Goal: Task Accomplishment & Management: Manage account settings

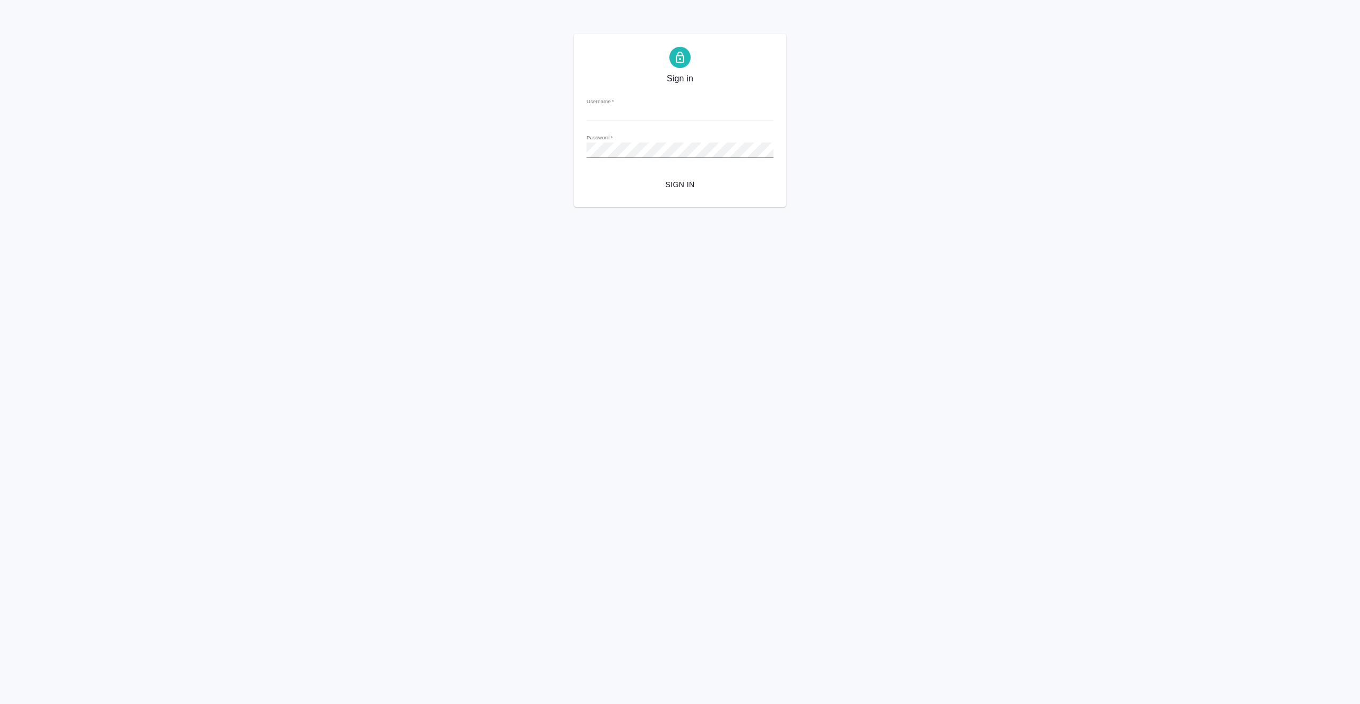
type input "[EMAIL_ADDRESS][DOMAIN_NAME]"
click at [688, 184] on span "Sign in" at bounding box center [680, 184] width 170 height 13
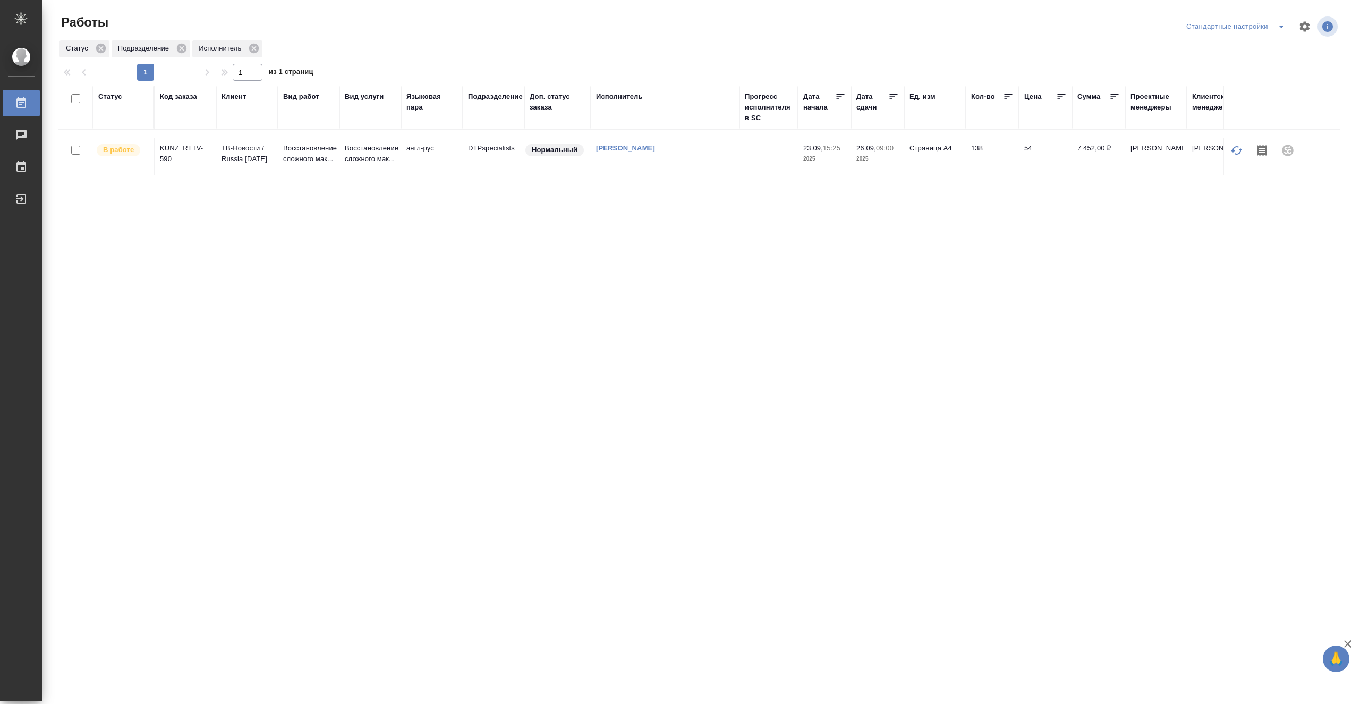
click at [677, 168] on td "[PERSON_NAME]" at bounding box center [665, 156] width 149 height 37
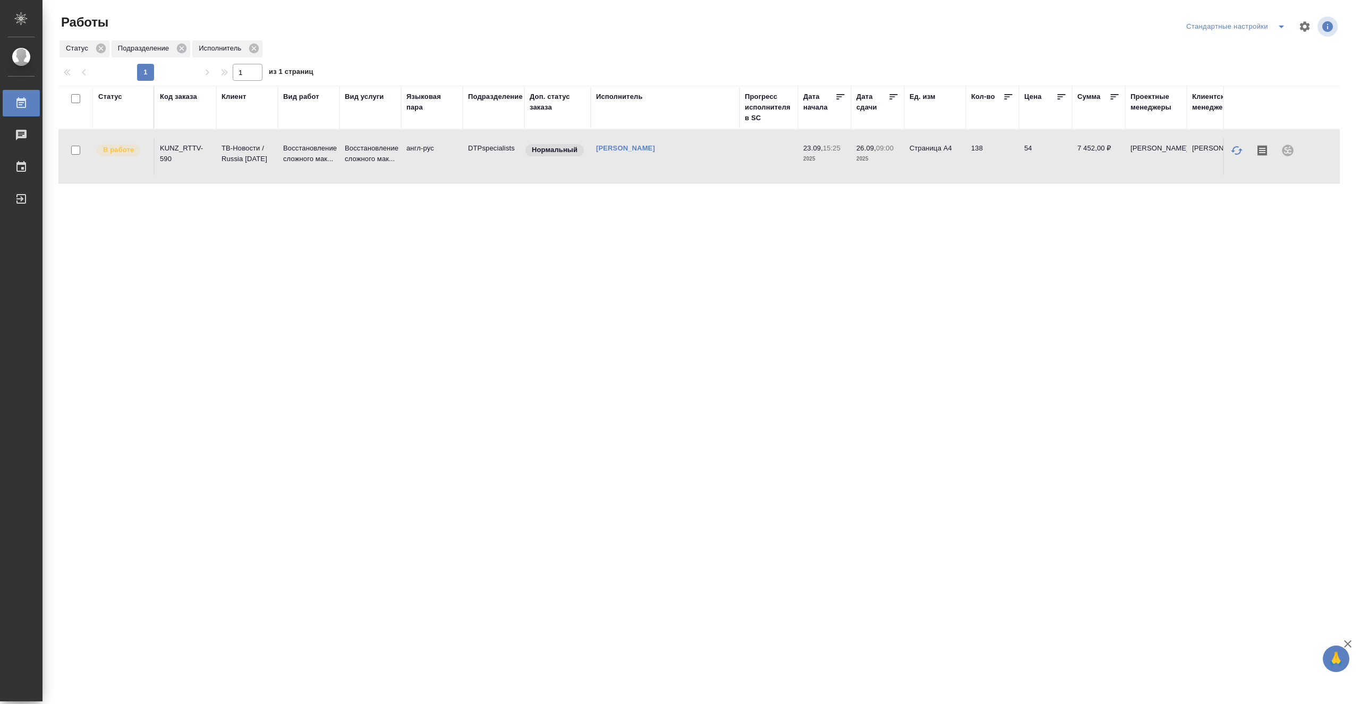
click at [677, 168] on td "[PERSON_NAME]" at bounding box center [665, 156] width 149 height 37
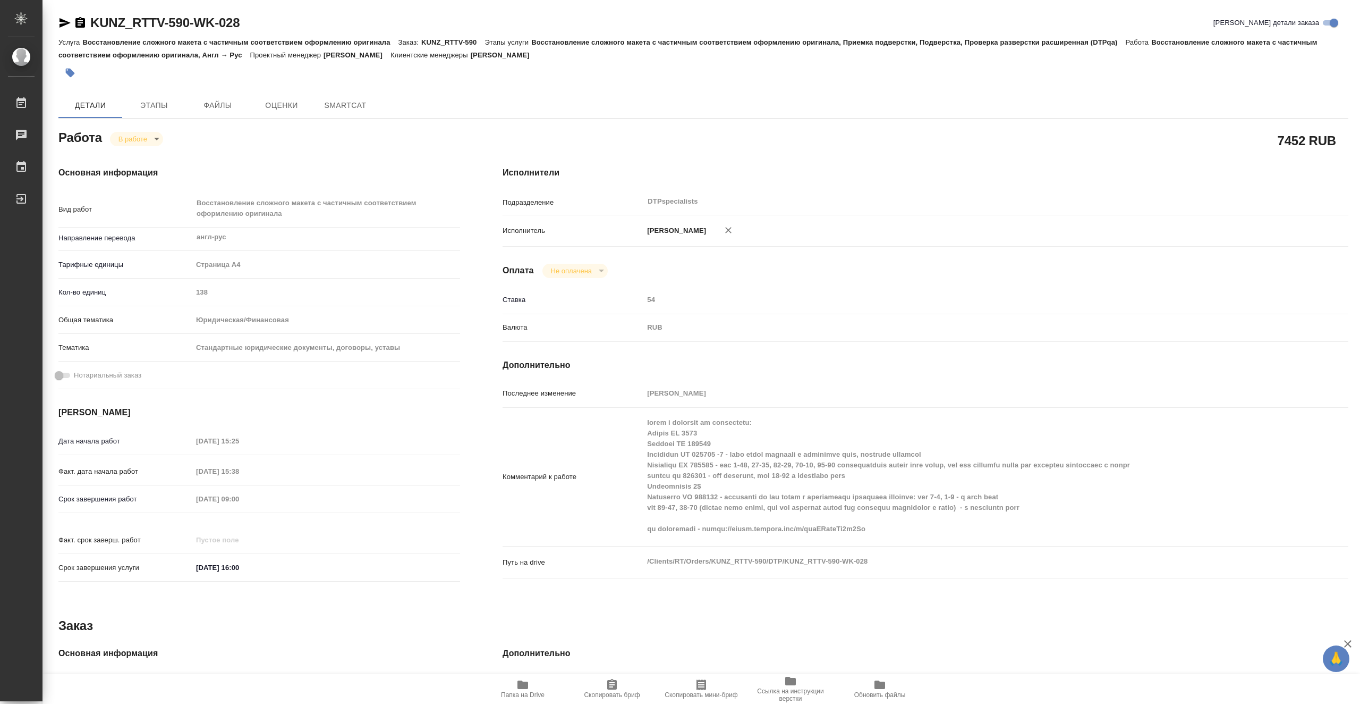
type textarea "x"
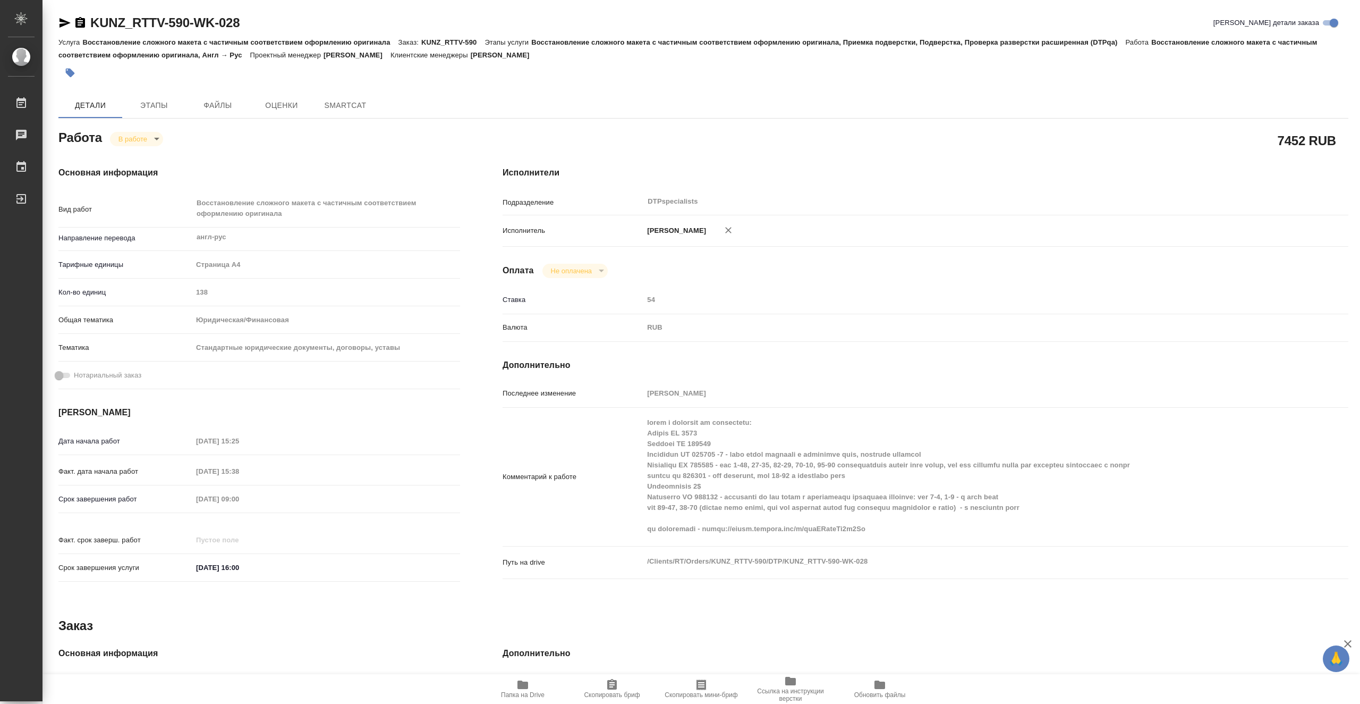
type textarea "x"
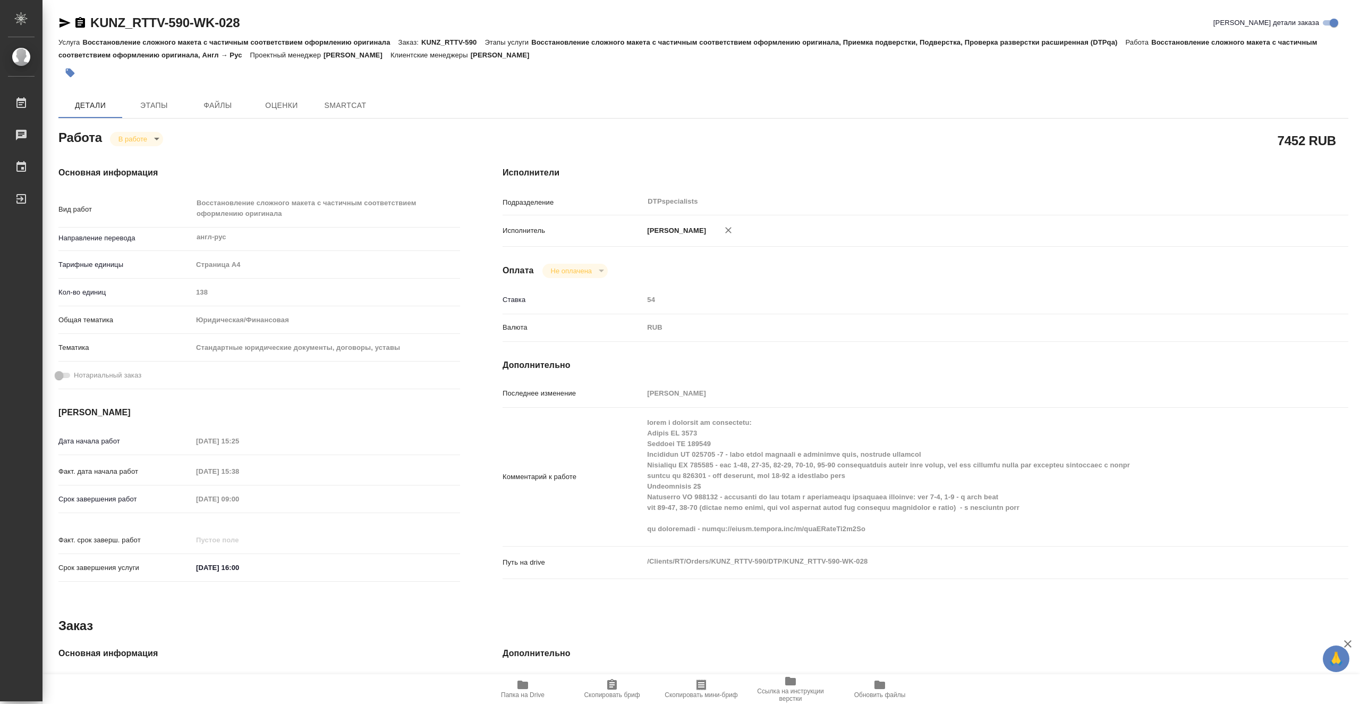
type textarea "x"
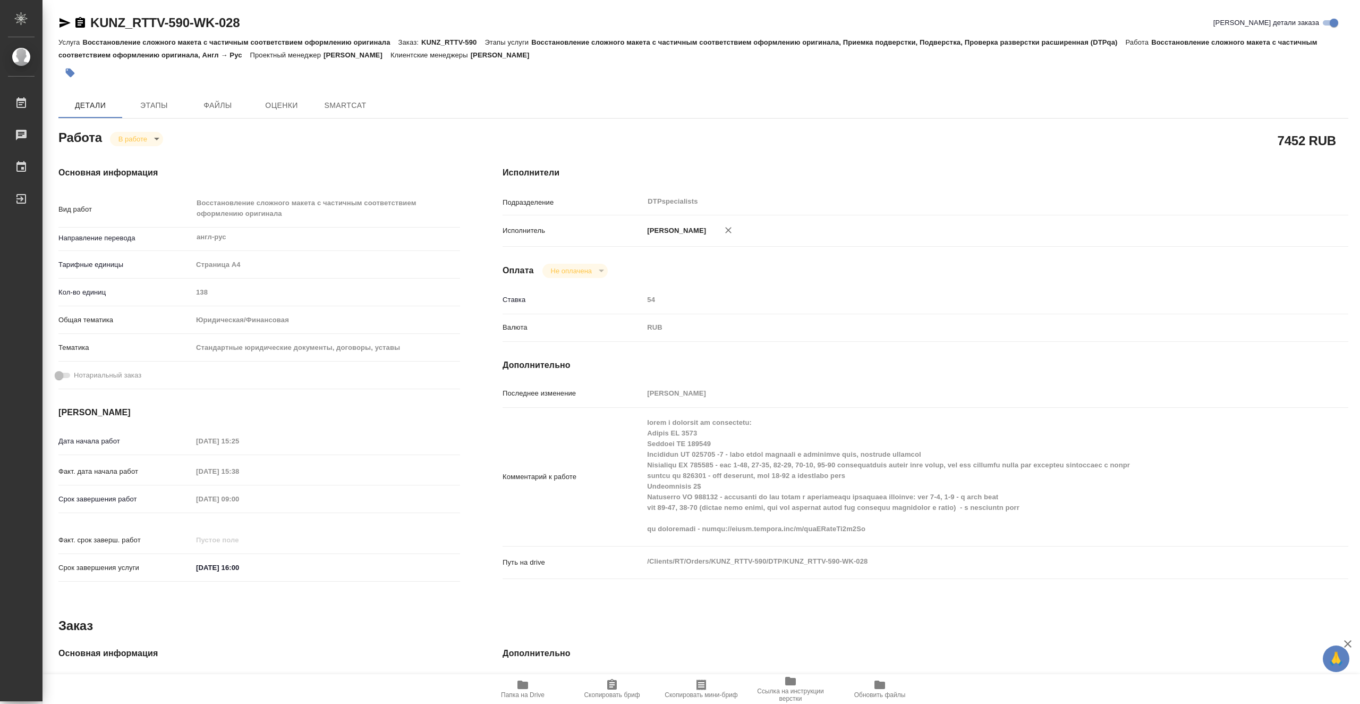
type textarea "x"
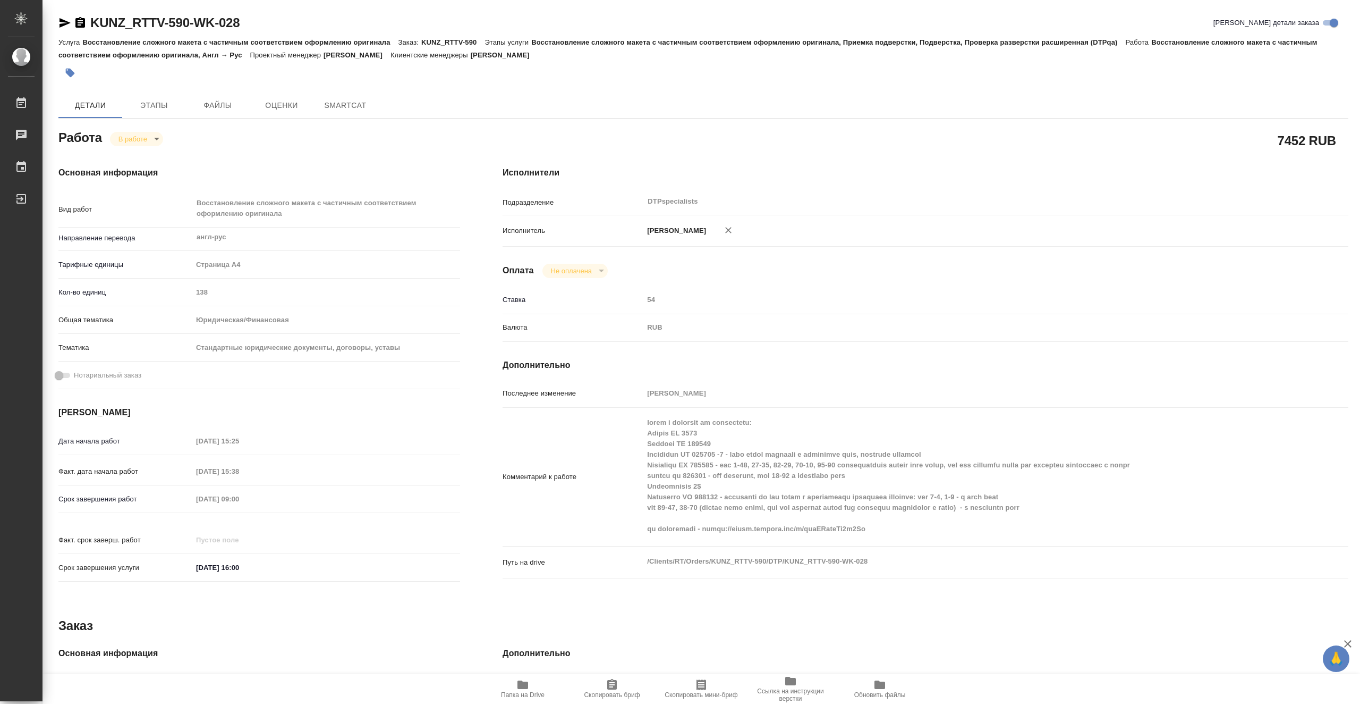
type textarea "x"
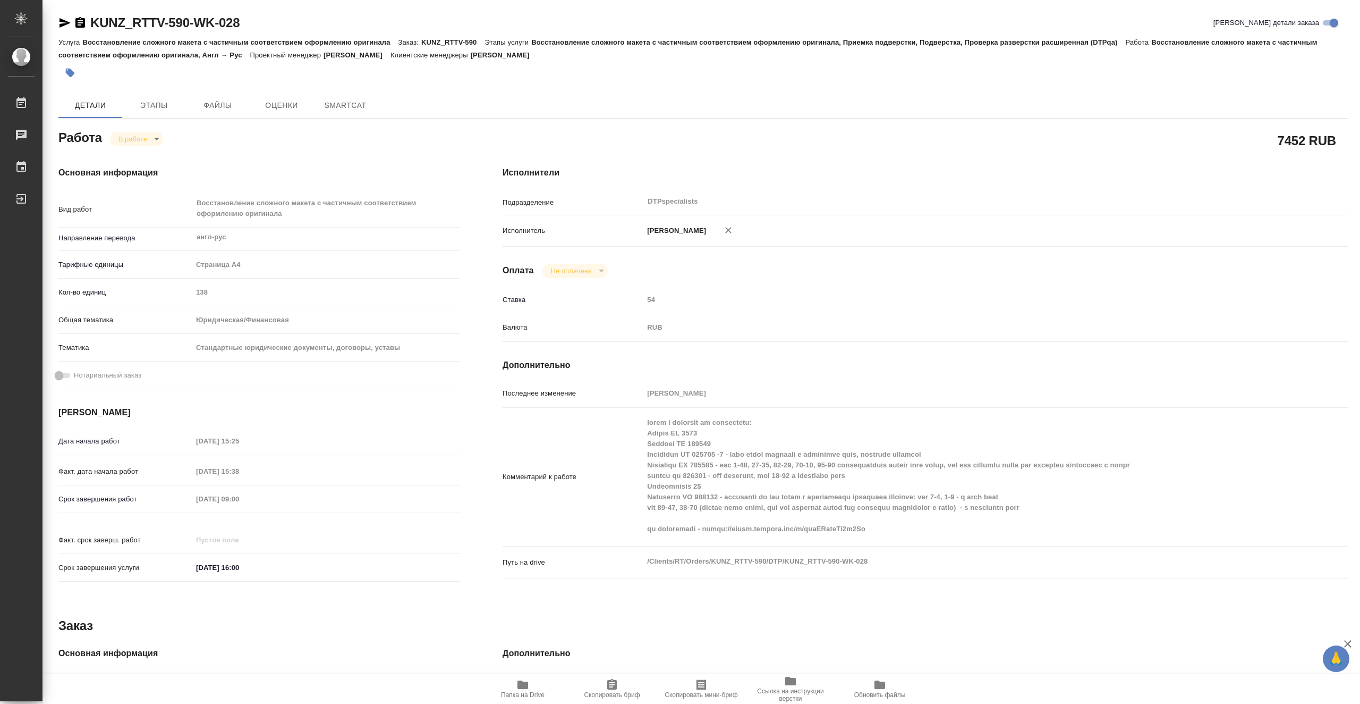
type textarea "x"
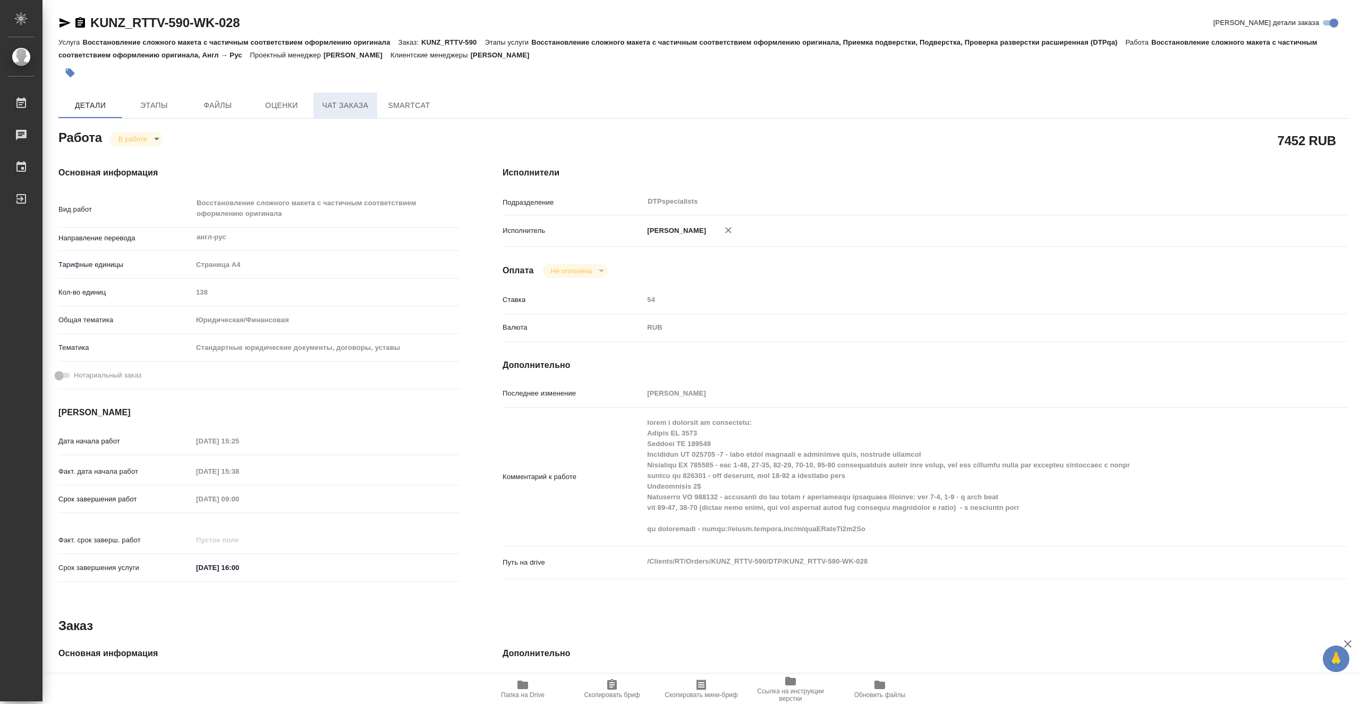
type textarea "x"
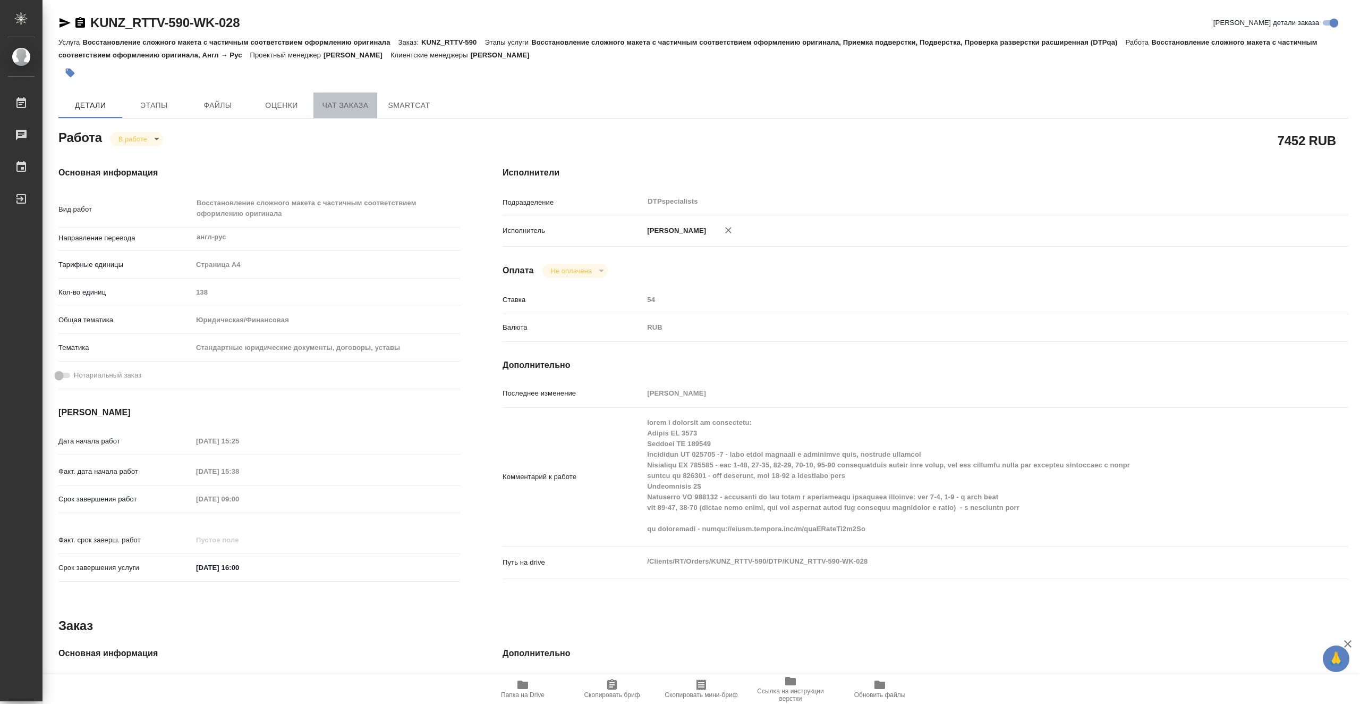
click at [368, 105] on span "Чат заказа" at bounding box center [345, 105] width 51 height 13
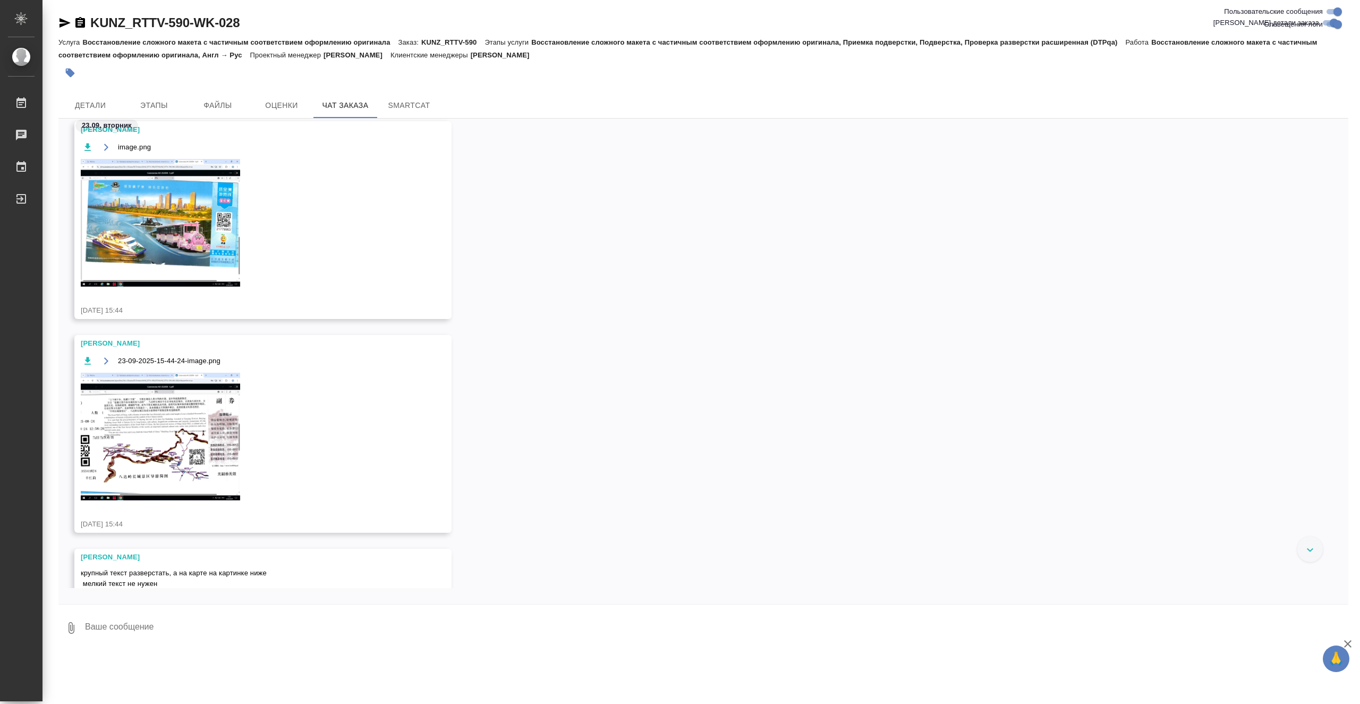
scroll to position [8825, 0]
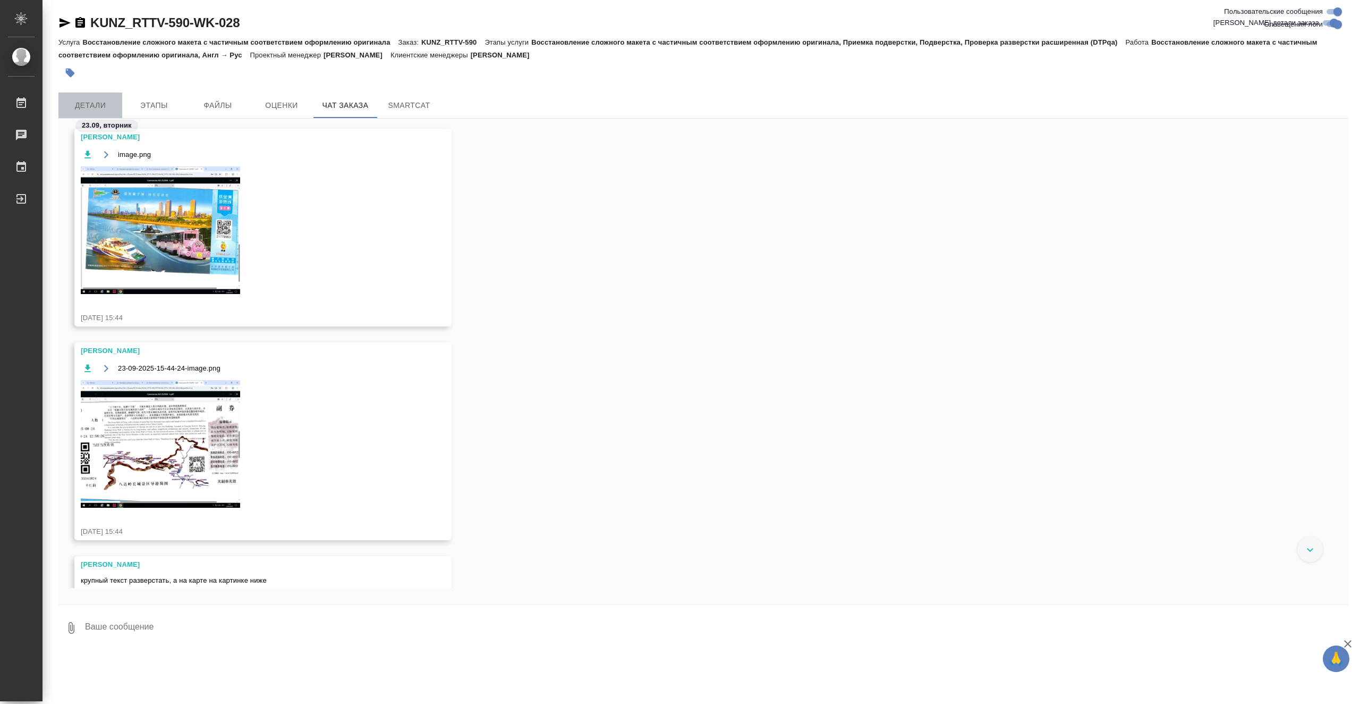
click at [99, 95] on button "Детали" at bounding box center [90, 105] width 64 height 26
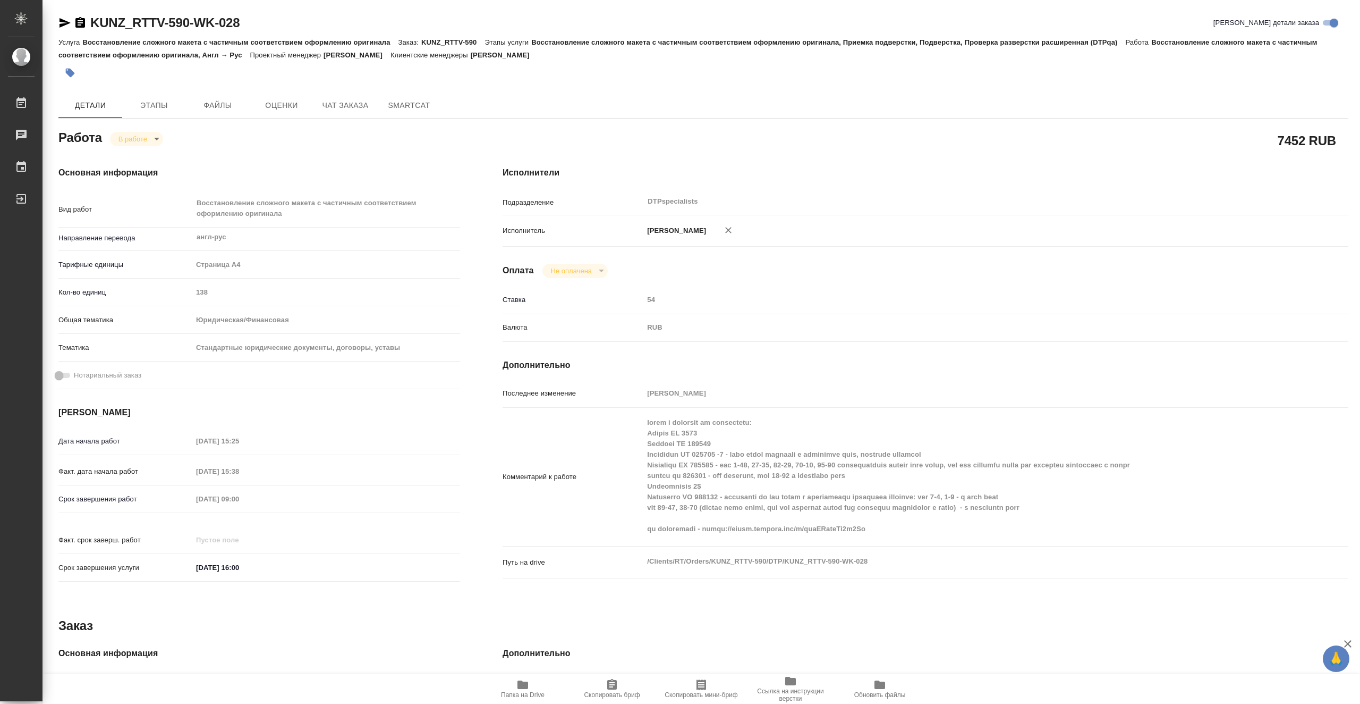
type textarea "x"
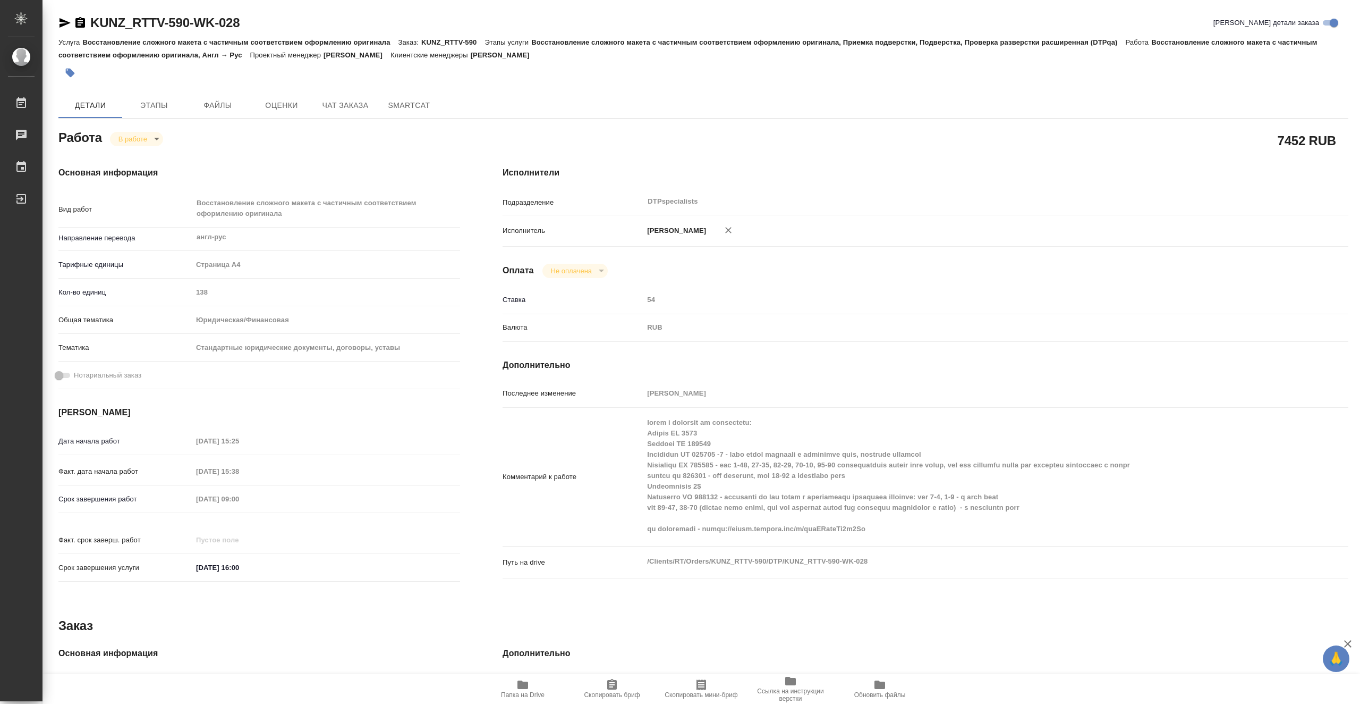
type textarea "x"
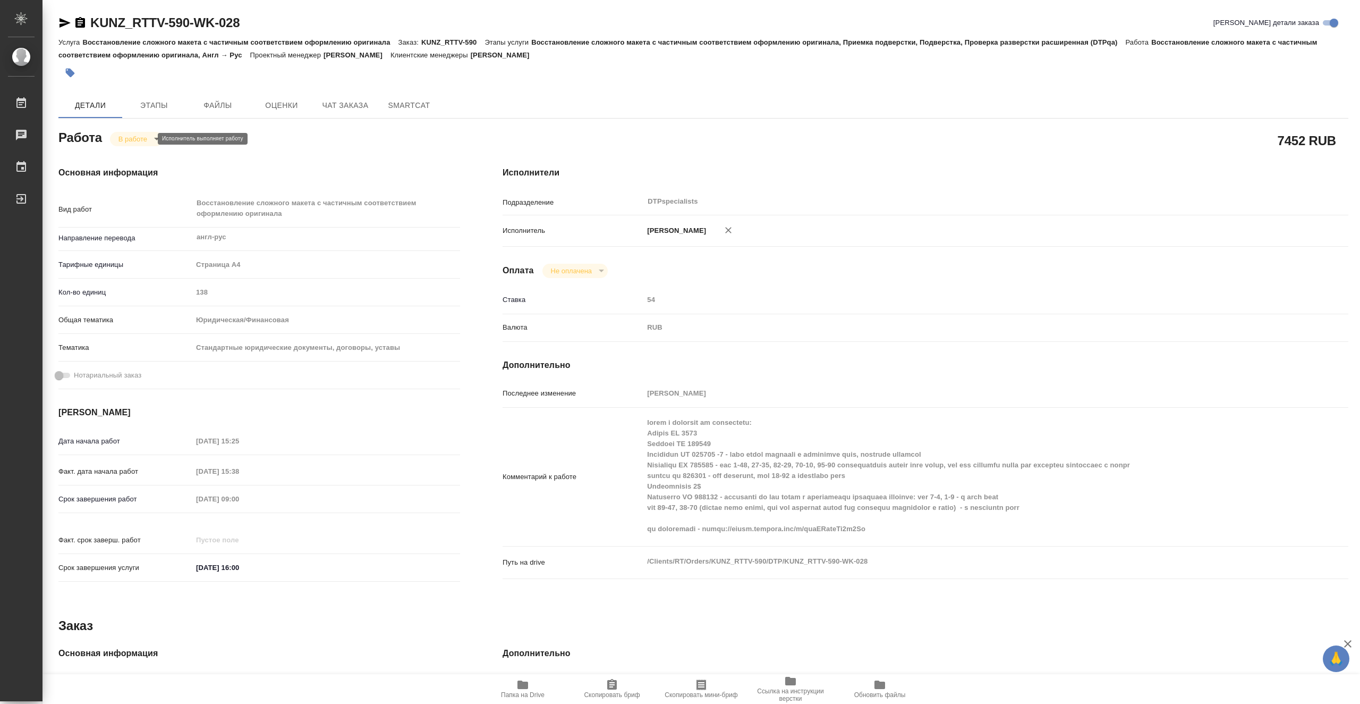
click at [147, 136] on body "🙏 .cls-1 fill:#fff; AWATERA Vasiutchenko Aleksandr Работы 0 Чаты График Выйти K…" at bounding box center [680, 352] width 1360 height 704
click at [170, 156] on li "Выполнен" at bounding box center [145, 157] width 70 height 18
type textarea "x"
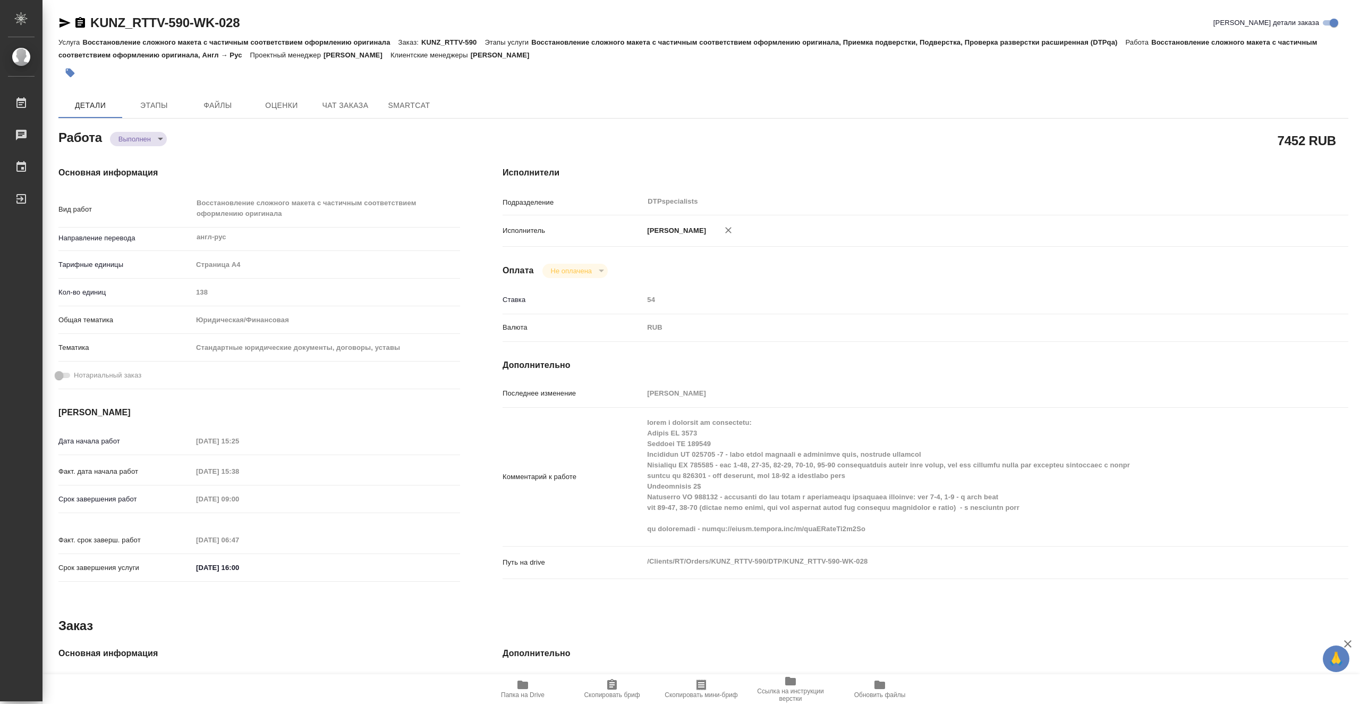
type textarea "x"
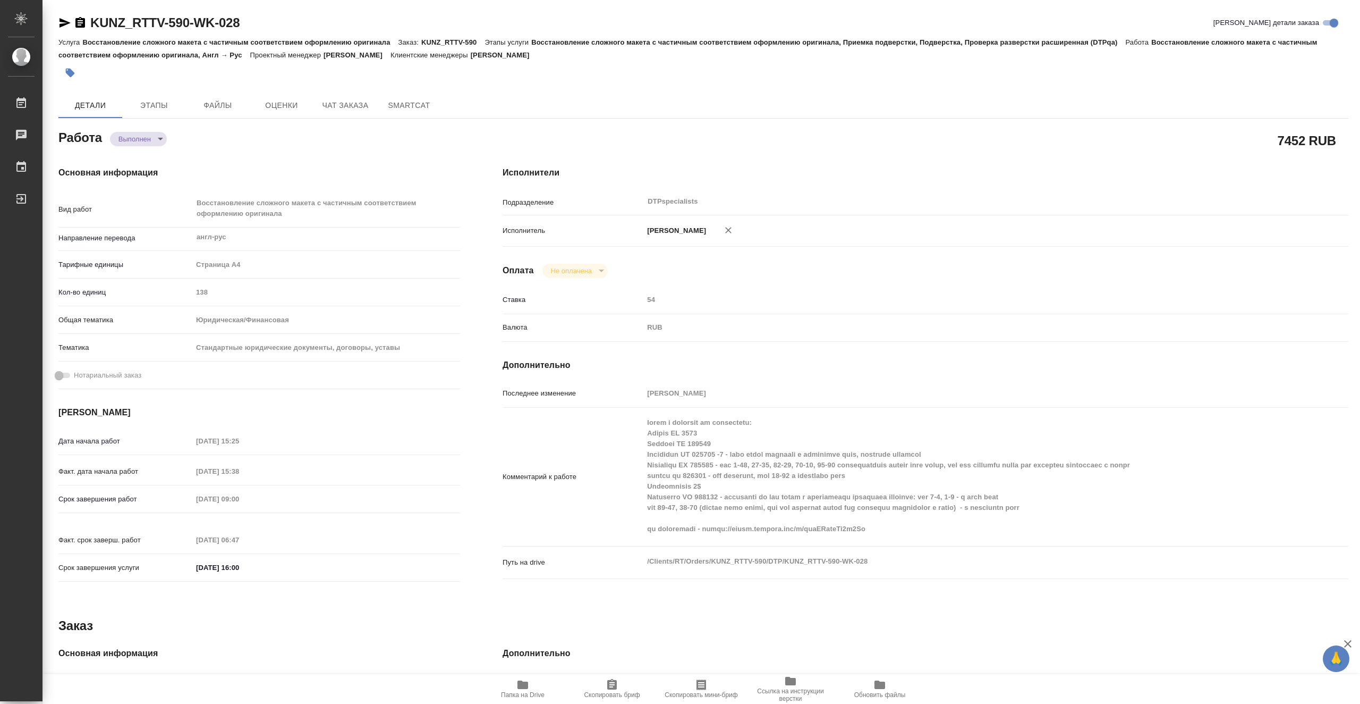
type textarea "x"
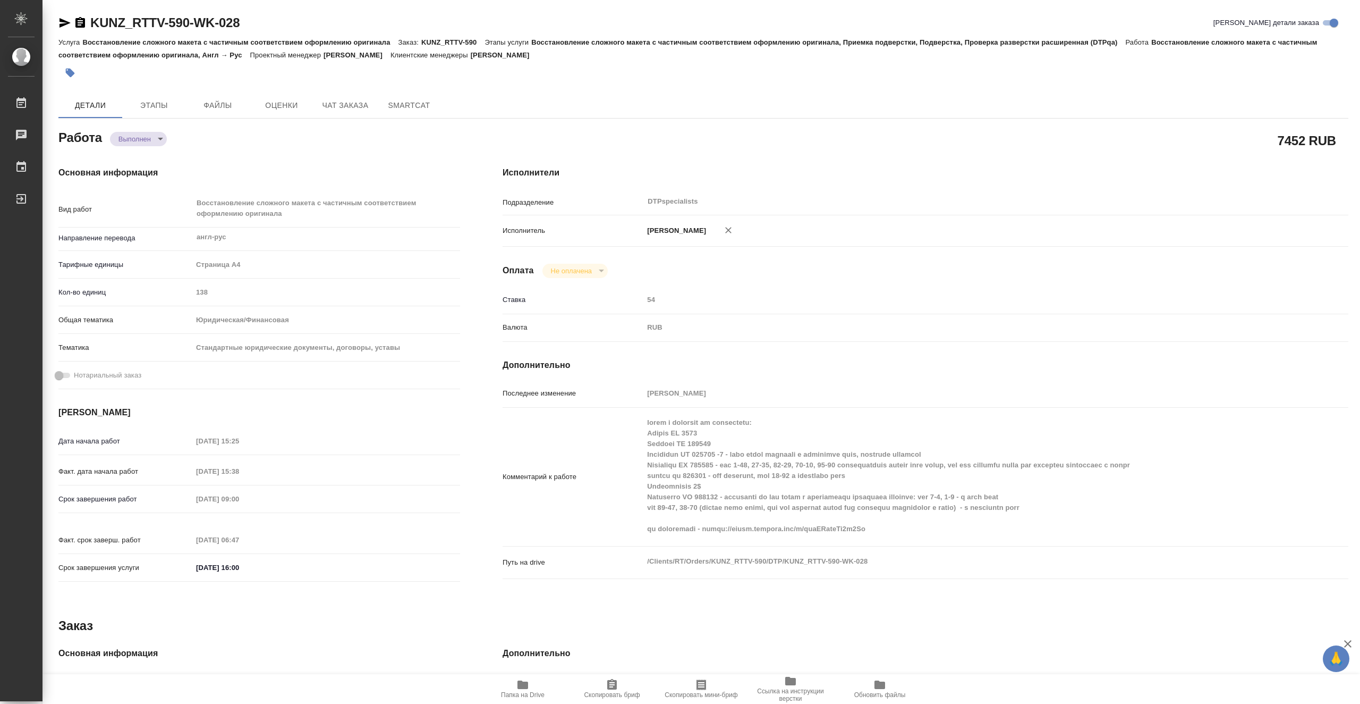
type textarea "x"
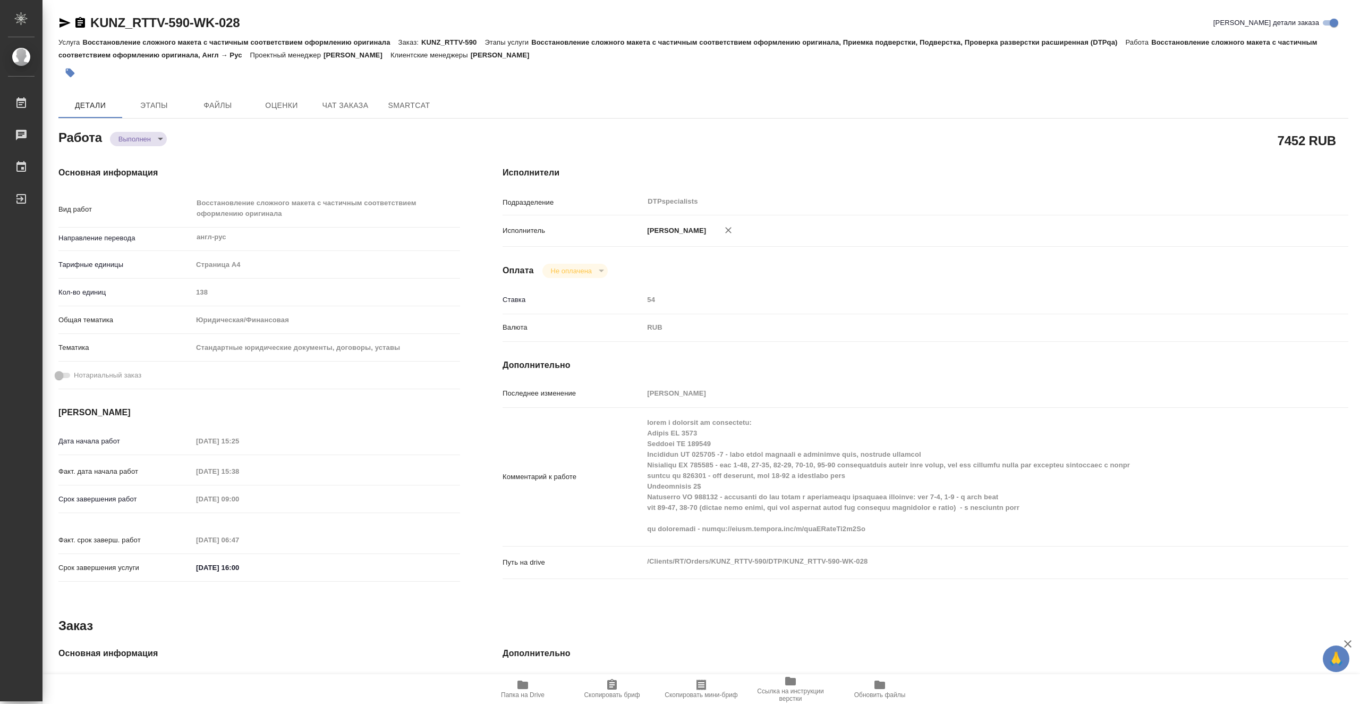
type textarea "x"
click at [160, 96] on button "Этапы" at bounding box center [154, 105] width 64 height 26
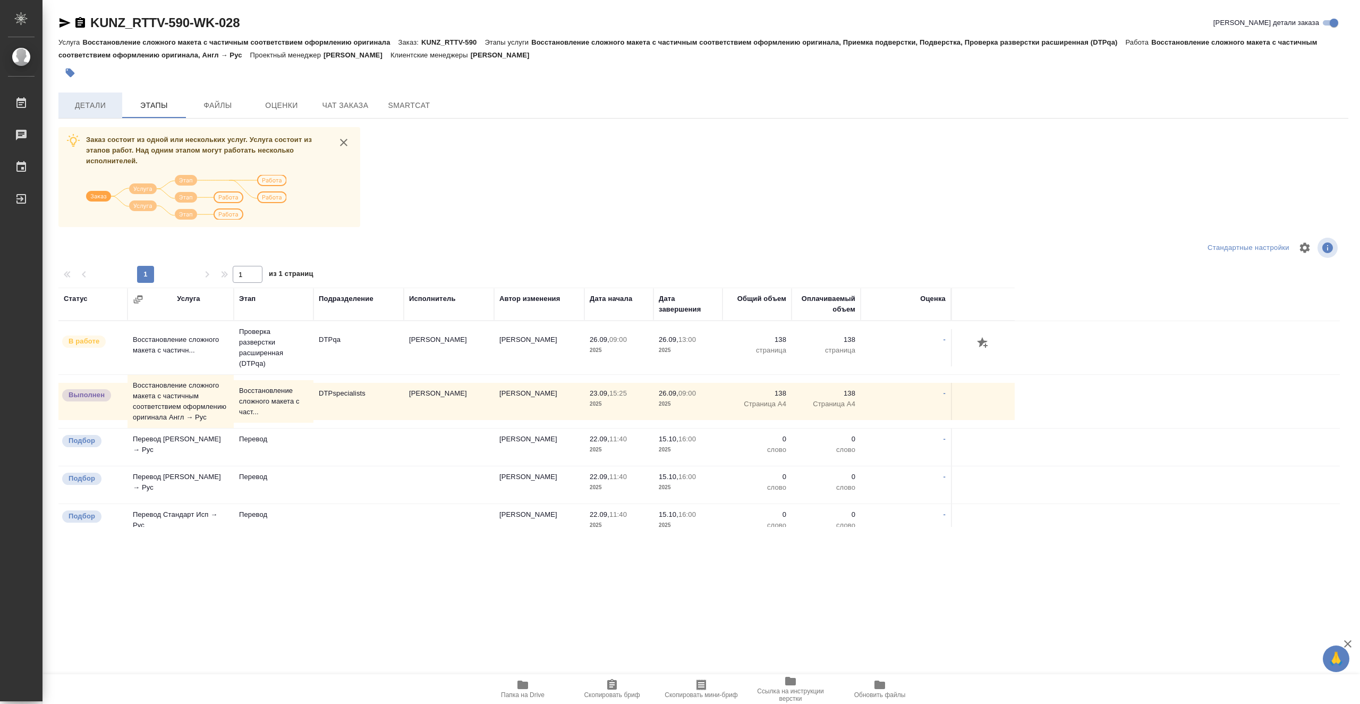
click at [103, 102] on span "Детали" at bounding box center [90, 105] width 51 height 13
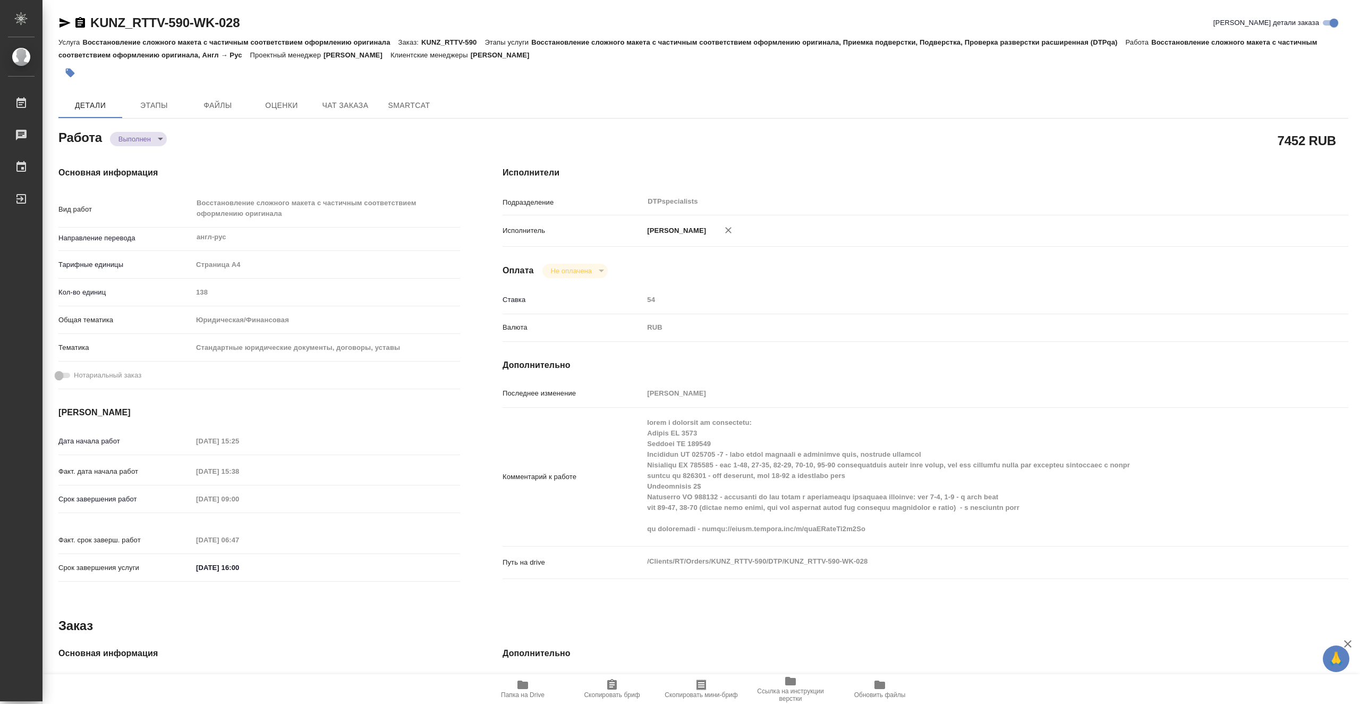
type textarea "x"
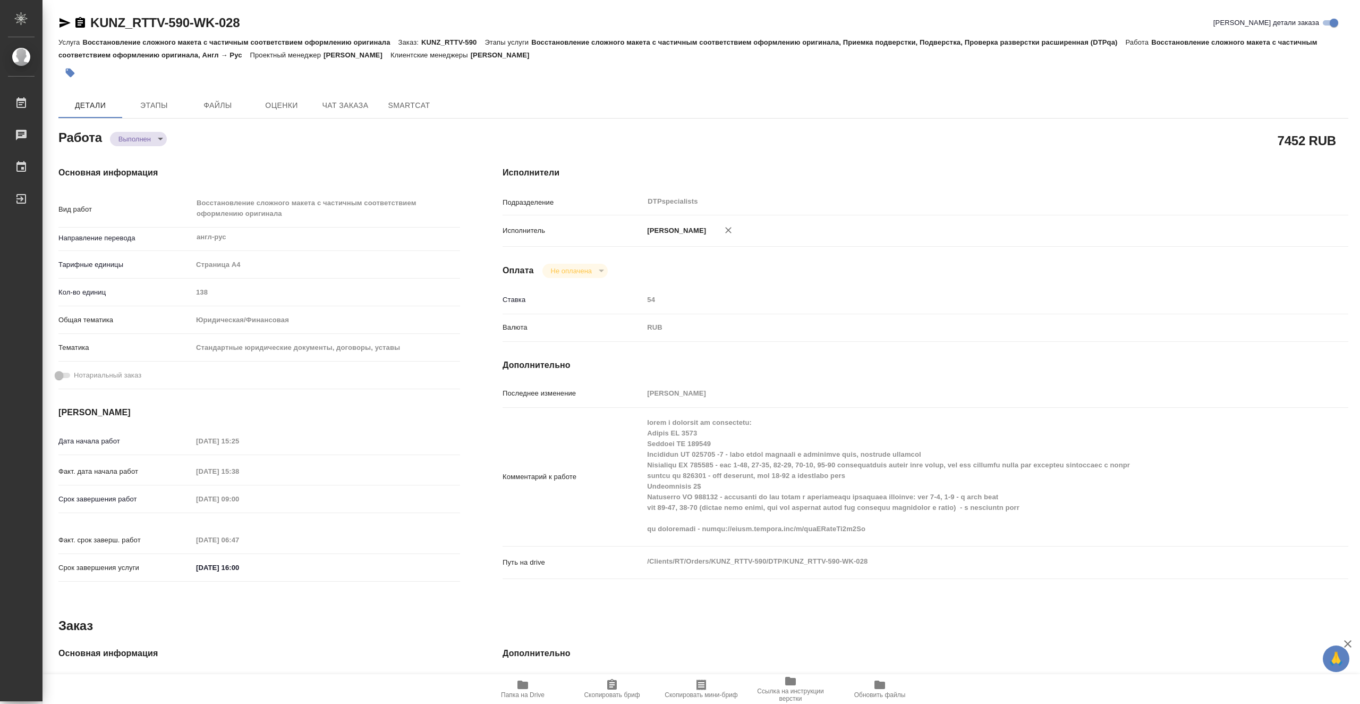
type textarea "x"
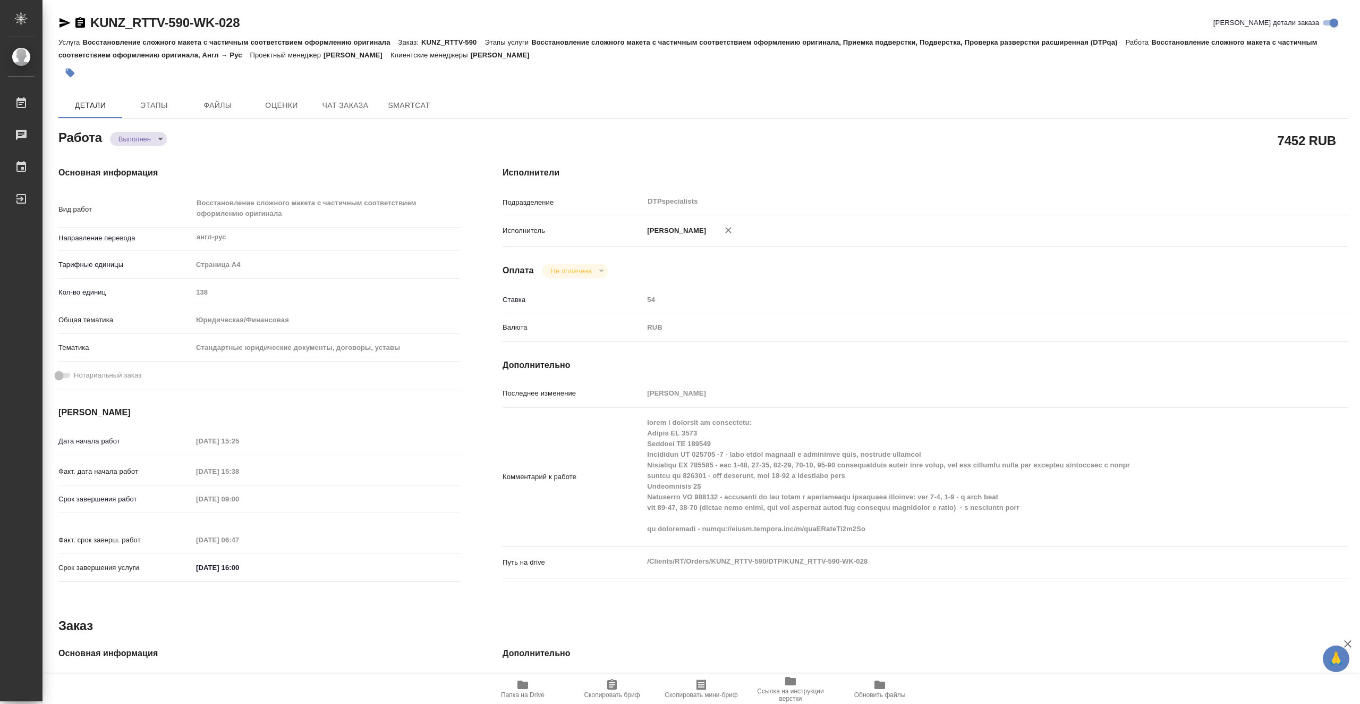
type textarea "x"
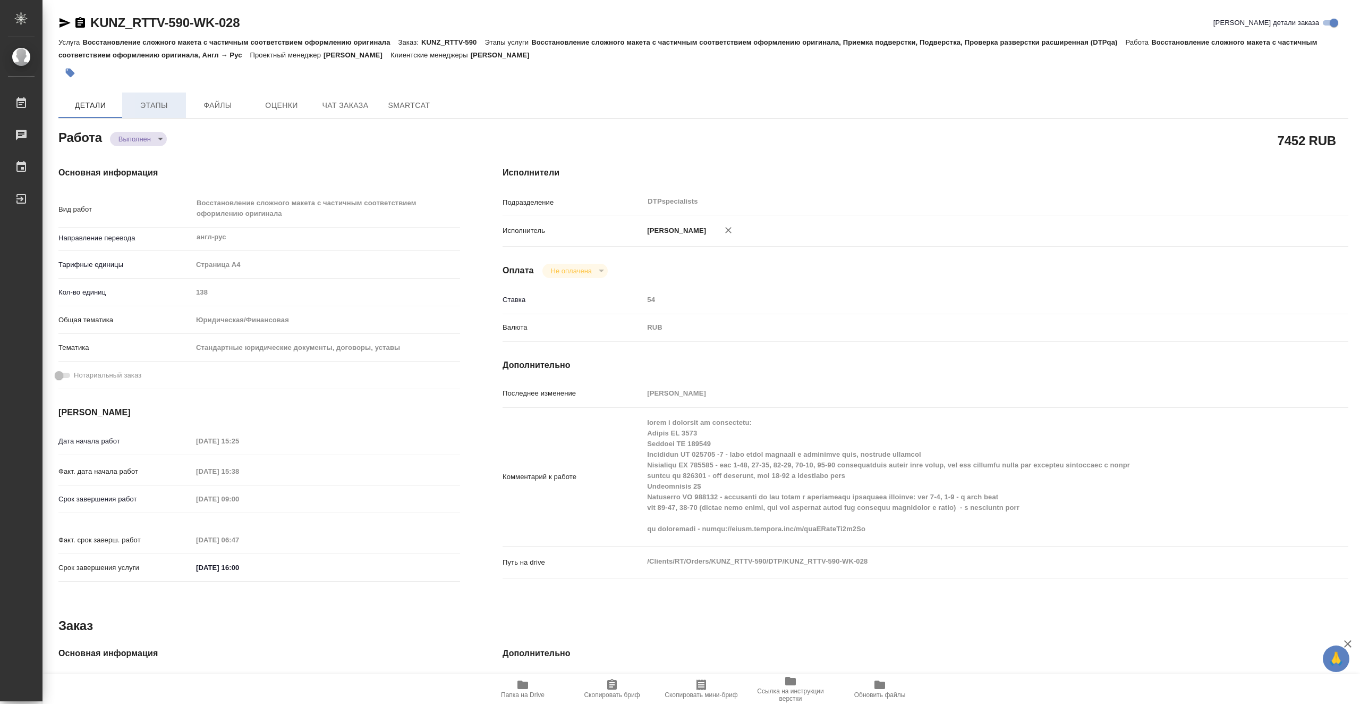
click at [158, 106] on span "Этапы" at bounding box center [154, 105] width 51 height 13
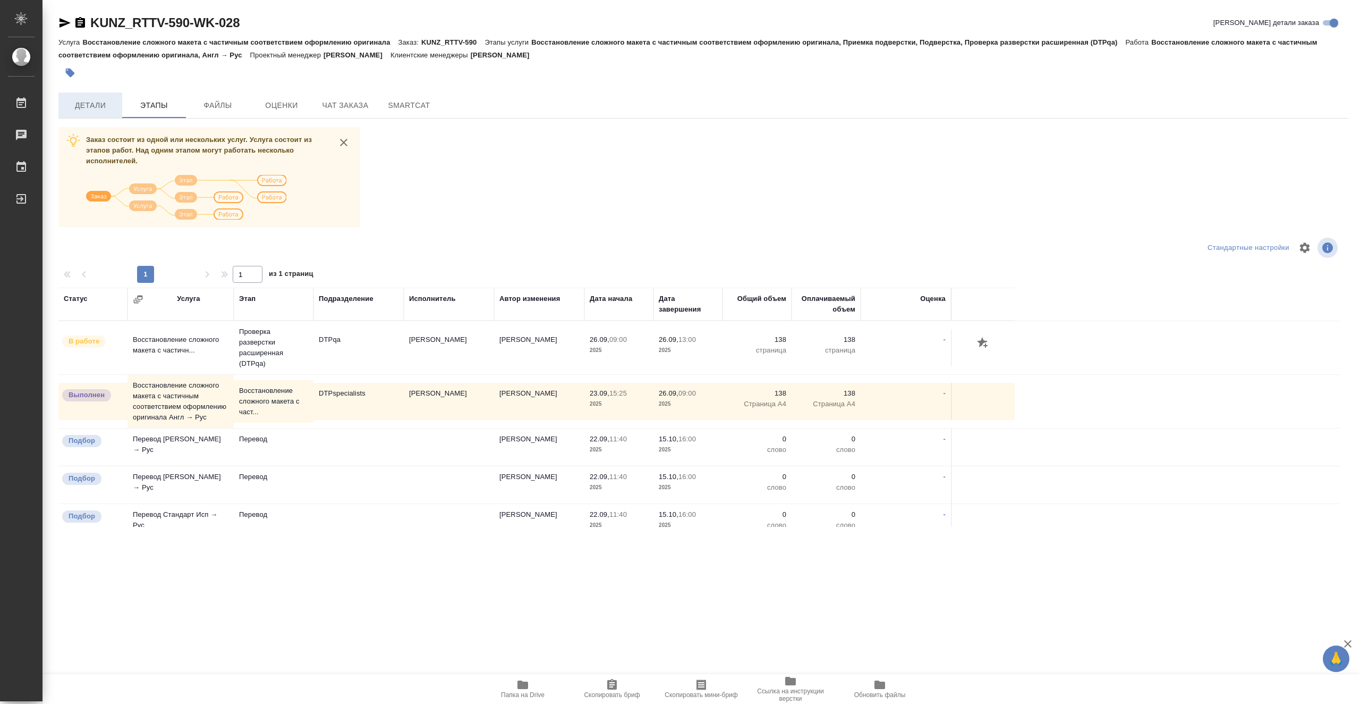
click at [101, 99] on span "Детали" at bounding box center [90, 105] width 51 height 13
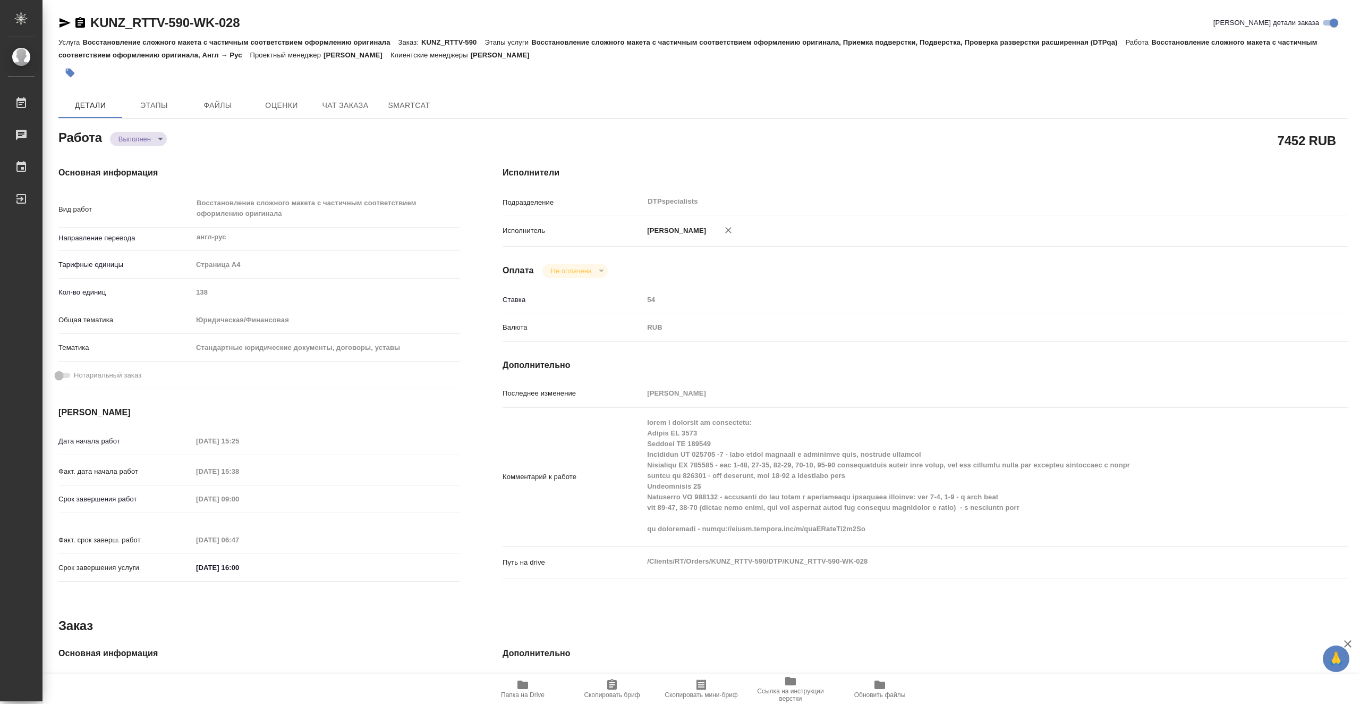
type textarea "x"
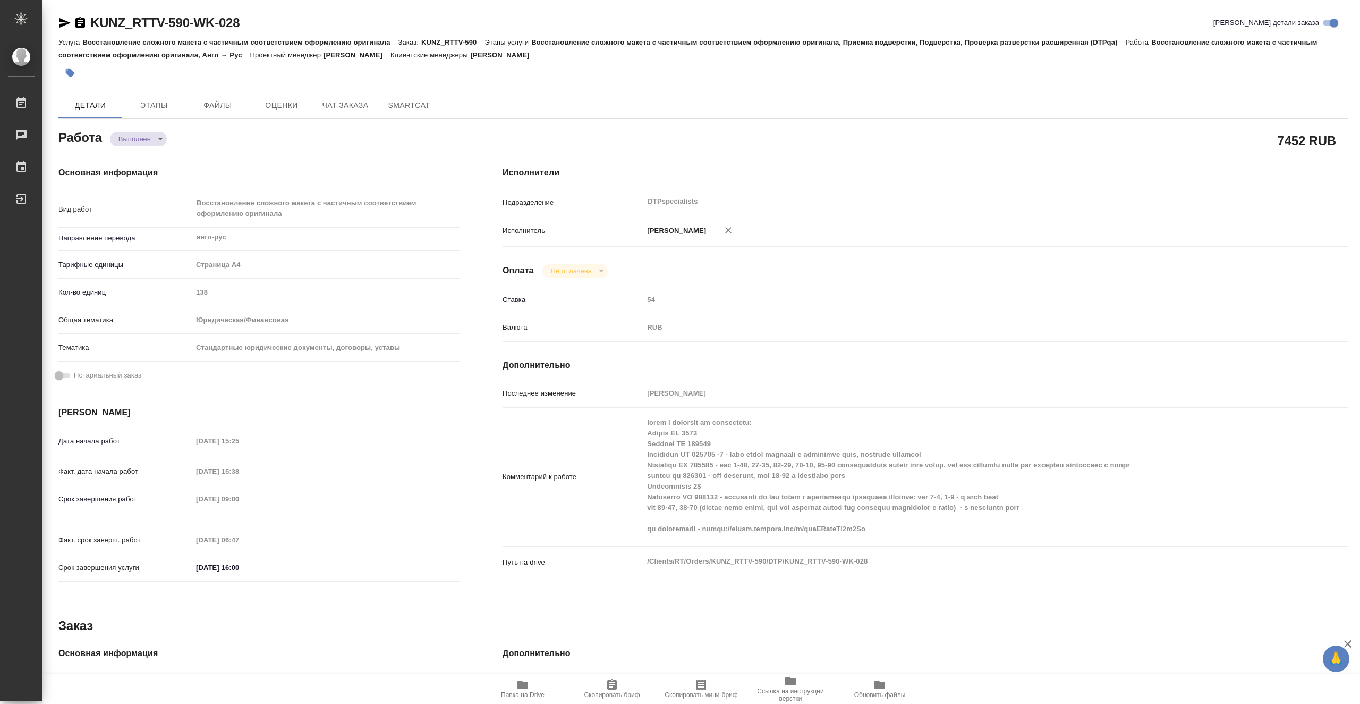
type textarea "x"
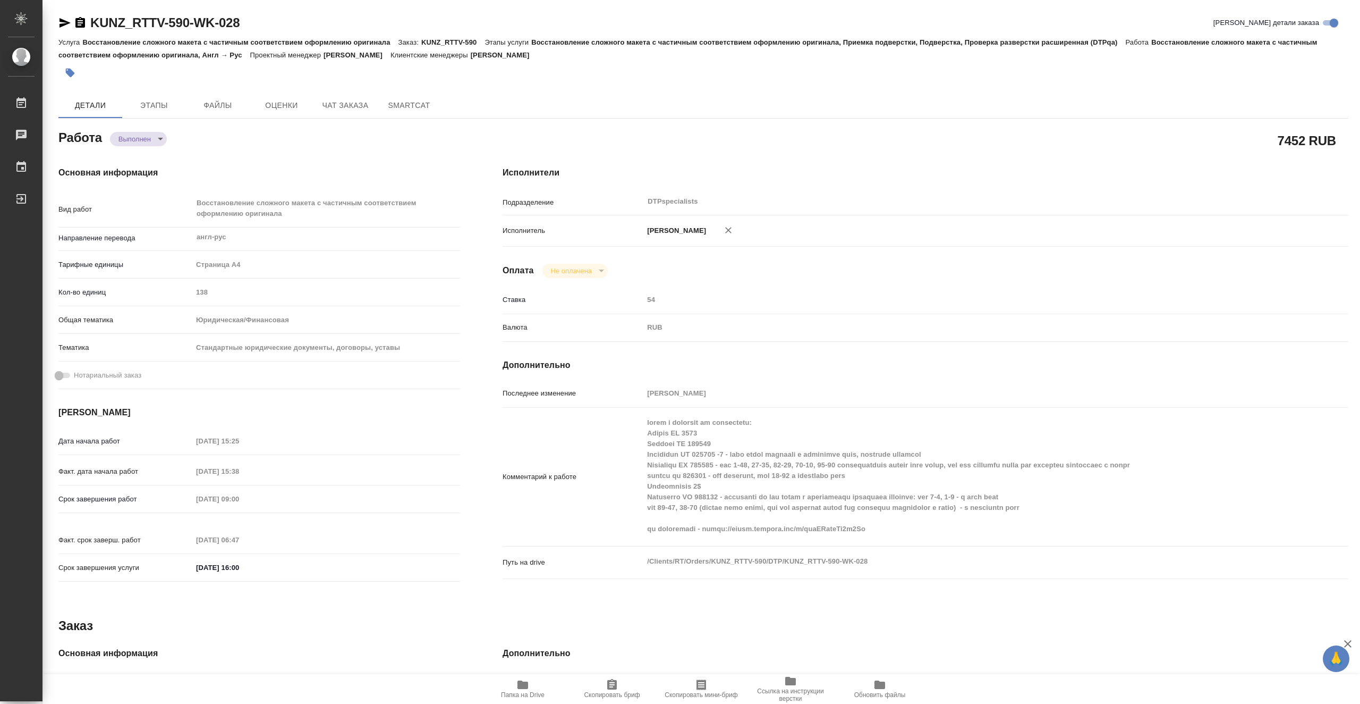
type textarea "x"
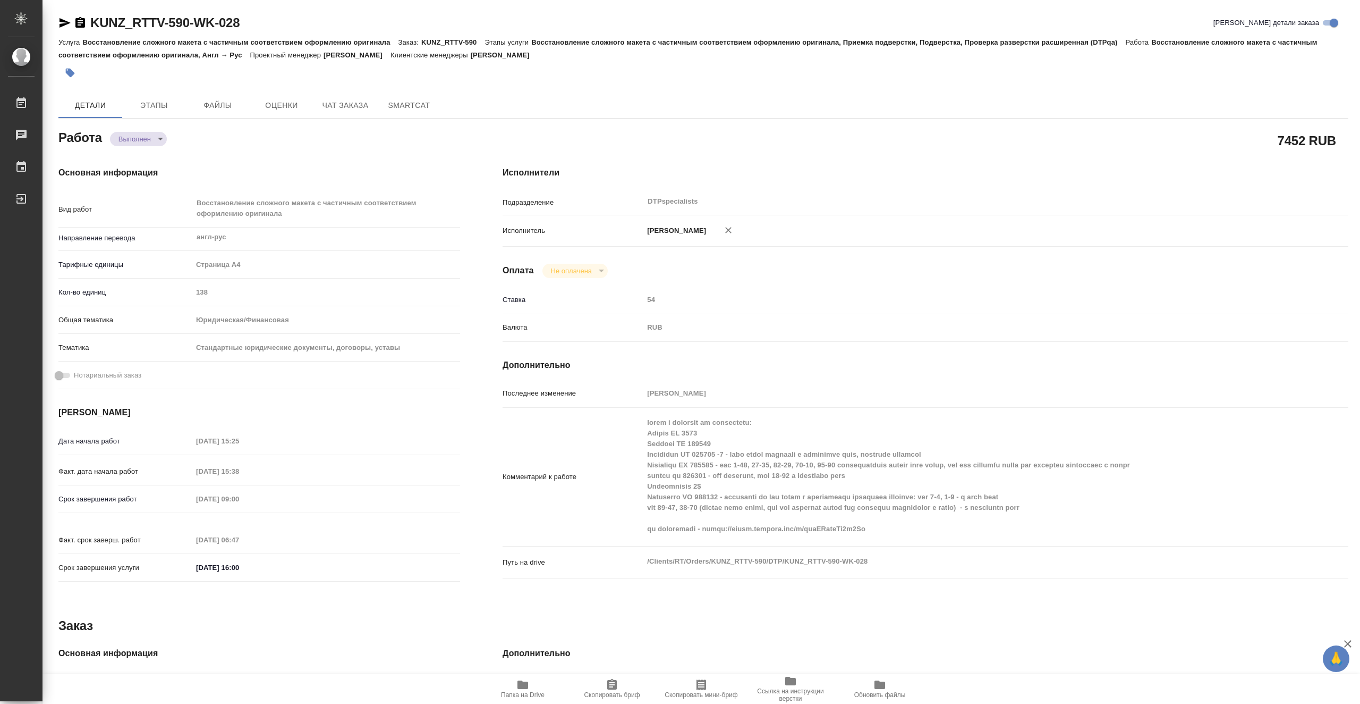
type textarea "x"
